Goal: Information Seeking & Learning: Learn about a topic

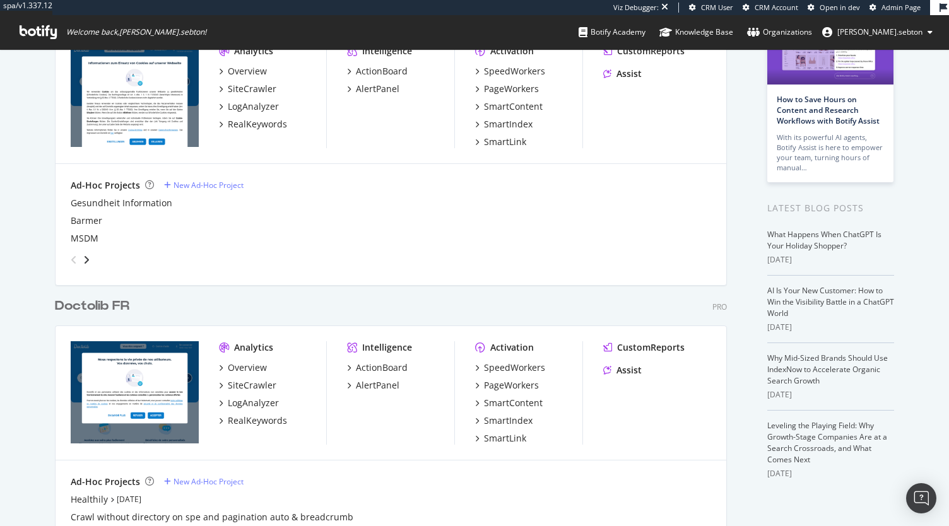
scroll to position [110, 0]
click at [94, 304] on div "Doctolib FR" at bounding box center [92, 306] width 74 height 18
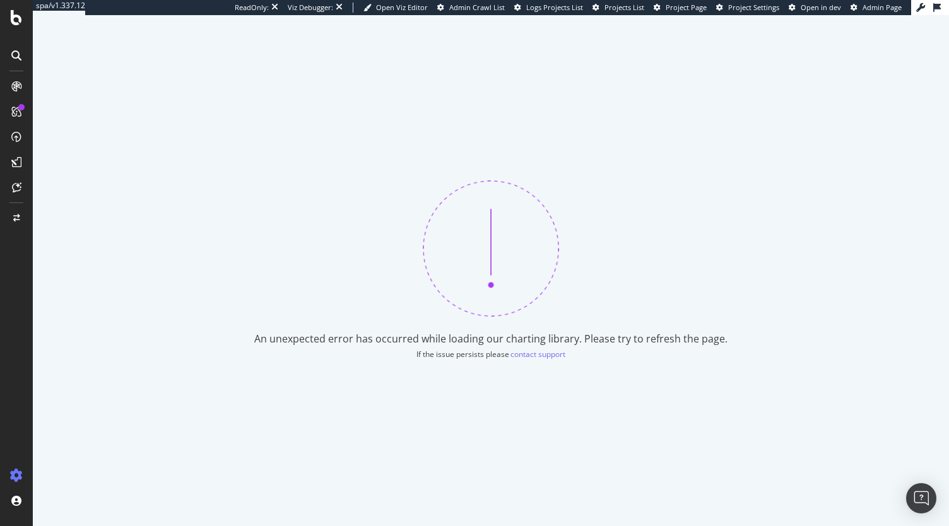
click at [15, 8] on div at bounding box center [16, 263] width 33 height 526
click at [14, 16] on icon at bounding box center [16, 17] width 11 height 15
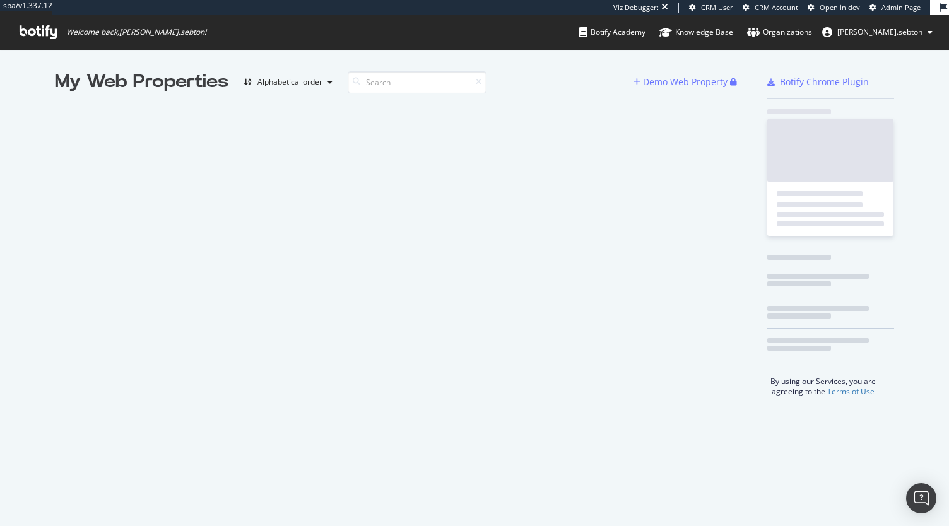
scroll to position [516, 929]
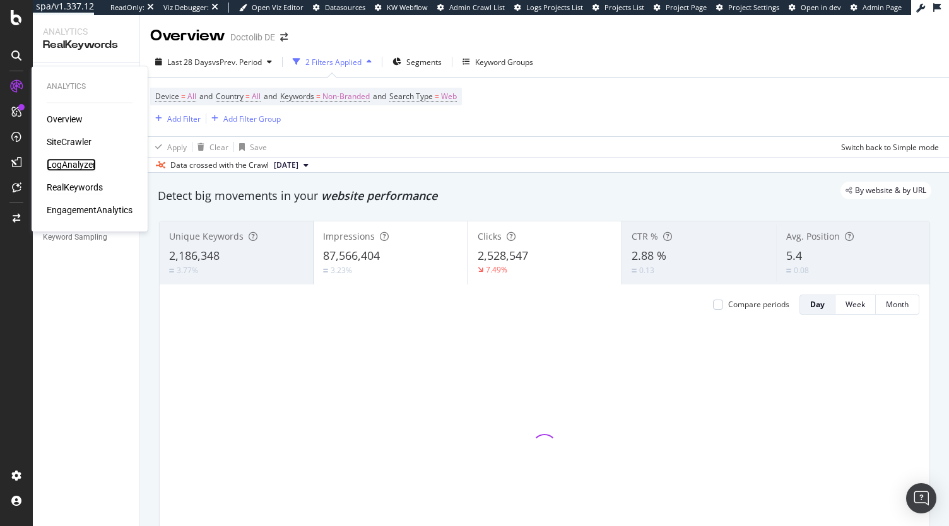
click at [69, 158] on div "LogAnalyzer" at bounding box center [71, 164] width 49 height 13
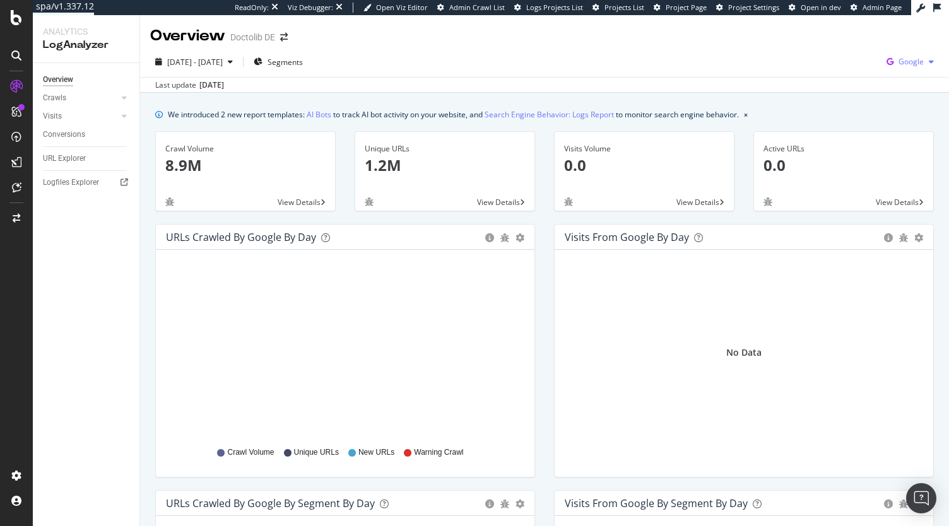
click at [906, 59] on span "Google" at bounding box center [911, 61] width 25 height 11
click at [833, 77] on span "OpenAI" at bounding box center [838, 73] width 47 height 11
